Goal: Task Accomplishment & Management: Manage account settings

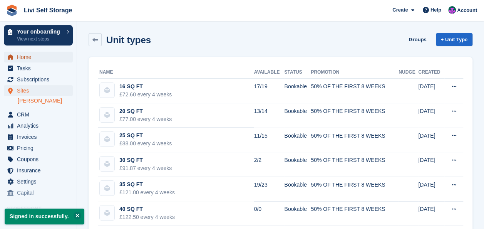
click at [25, 57] on span "Home" at bounding box center [40, 57] width 46 height 11
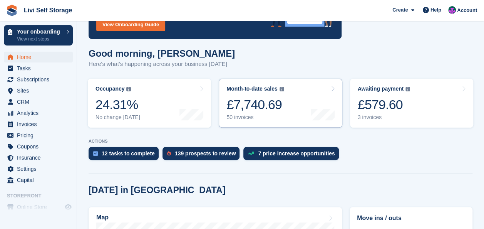
scroll to position [77, 0]
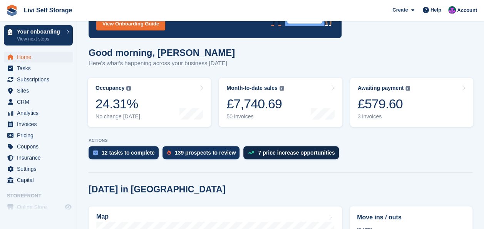
click at [371, 102] on div "£579.60" at bounding box center [384, 104] width 53 height 16
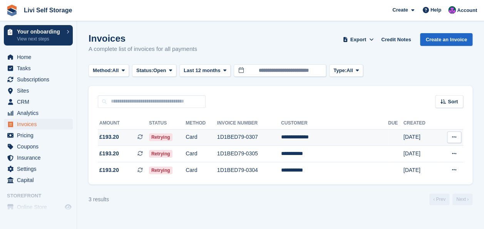
click at [248, 139] on td "1D1BED79-0307" at bounding box center [249, 137] width 64 height 17
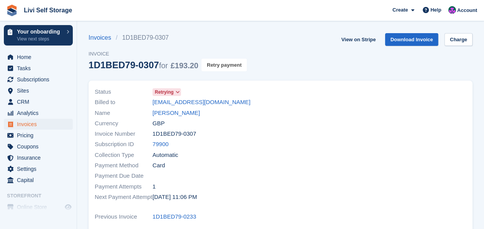
drag, startPoint x: 218, startPoint y: 62, endPoint x: 280, endPoint y: 35, distance: 67.6
click at [218, 62] on button "Retry payment" at bounding box center [223, 65] width 45 height 13
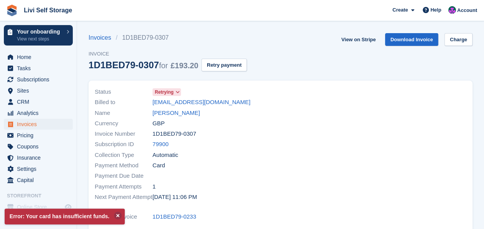
click at [273, 52] on div "Invoices 1D1BED79-0307 Invoice 1D1BED79-0307 for £193.20 Retry payment View on …" at bounding box center [281, 56] width 384 height 47
click at [23, 58] on span "Home" at bounding box center [40, 57] width 46 height 11
